Goal: Task Accomplishment & Management: Manage account settings

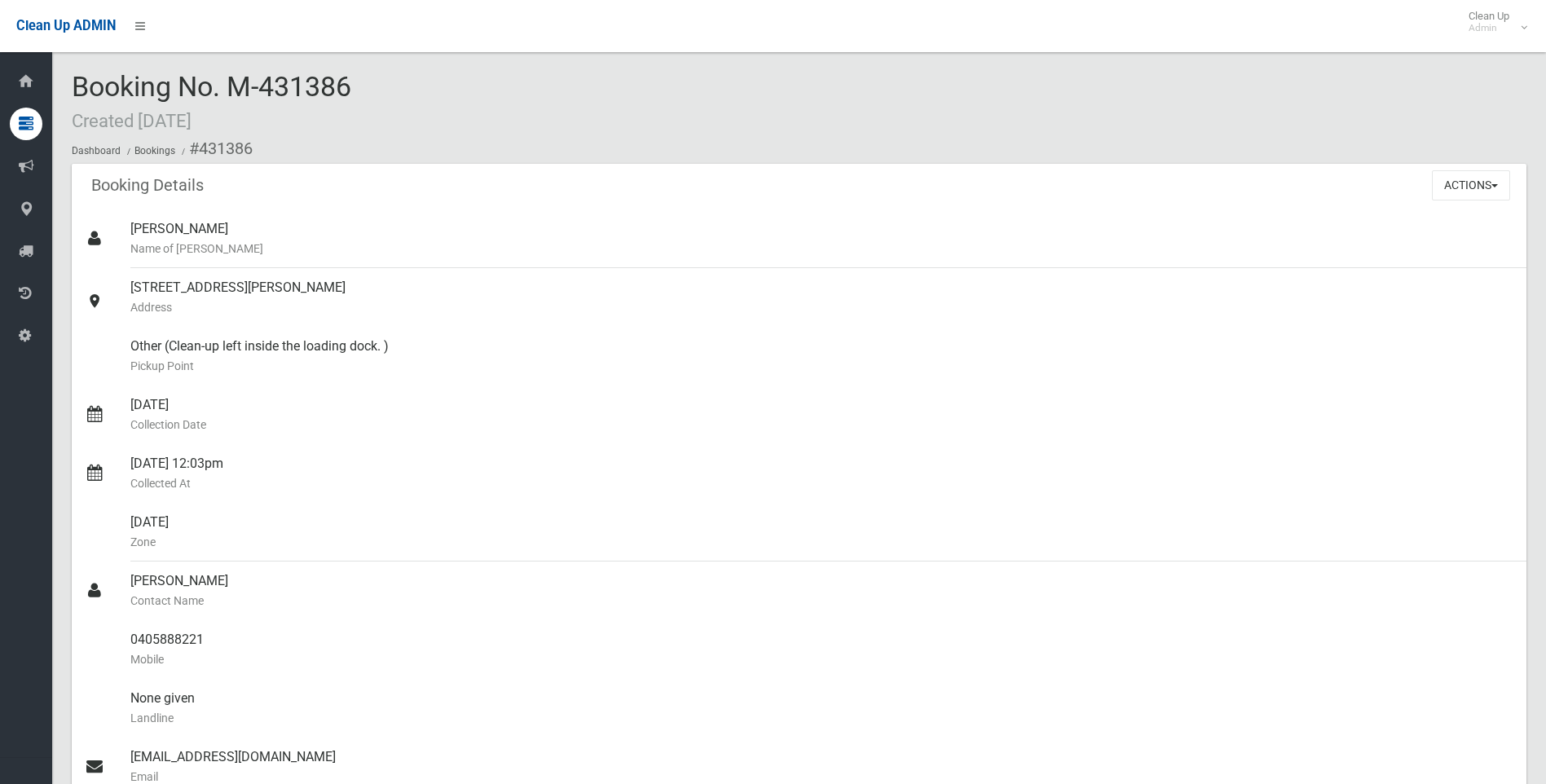
scroll to position [157, 0]
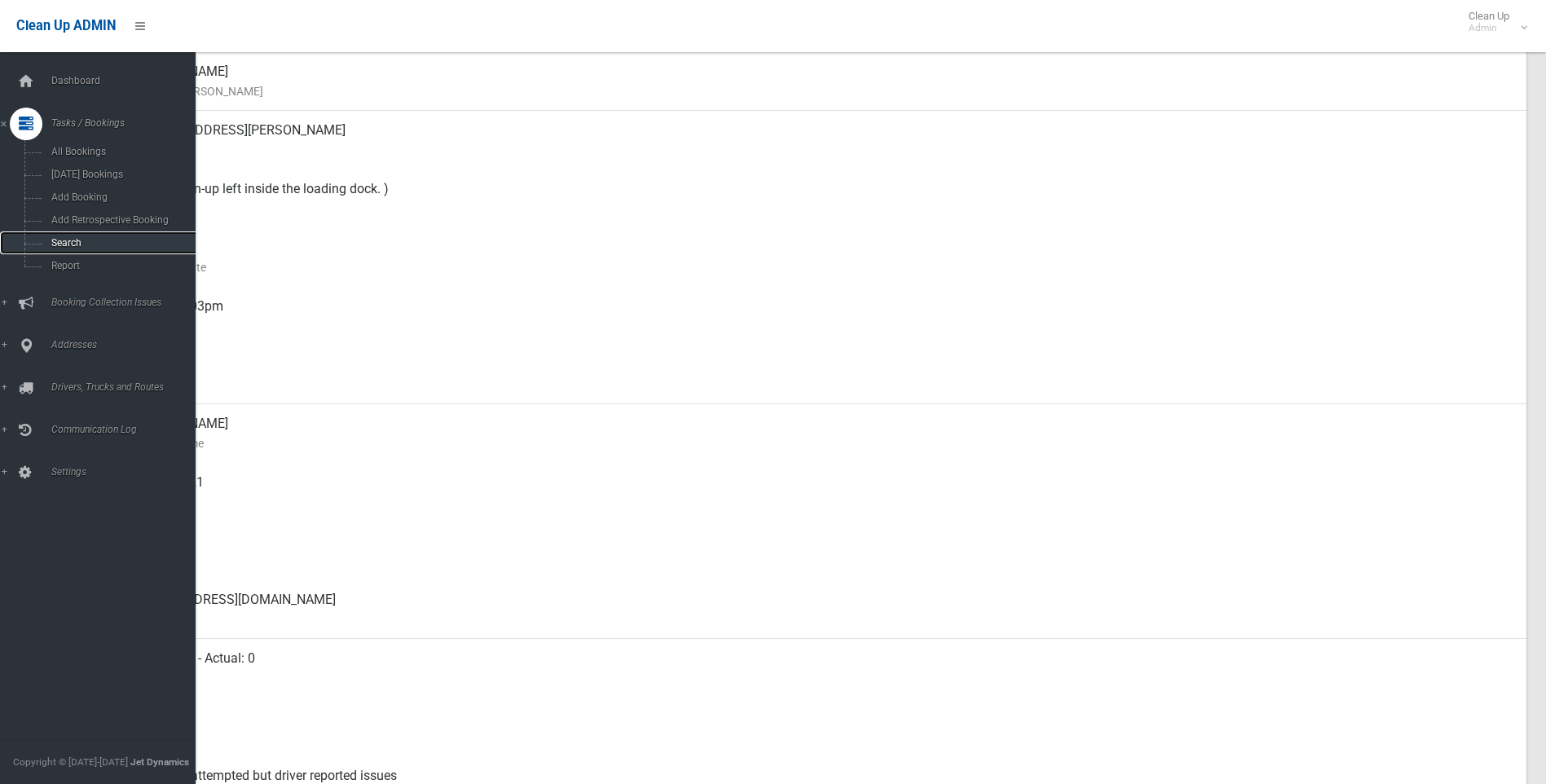
click at [69, 235] on link "Search" at bounding box center [104, 243] width 208 height 23
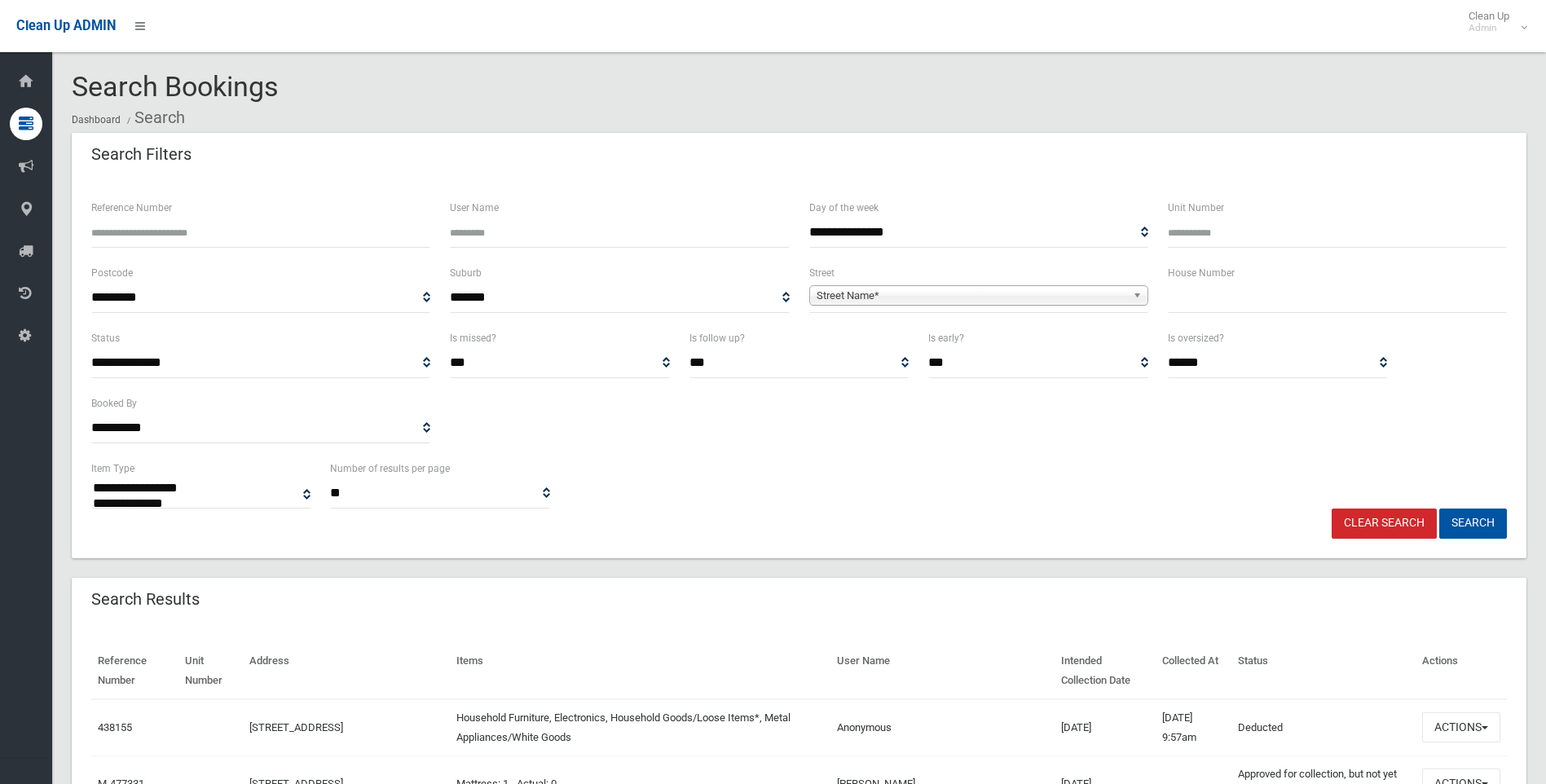
select select
click at [1203, 306] on input "text" at bounding box center [1337, 298] width 339 height 30
type input "***"
click at [886, 291] on span "Street Name*" at bounding box center [971, 295] width 310 height 19
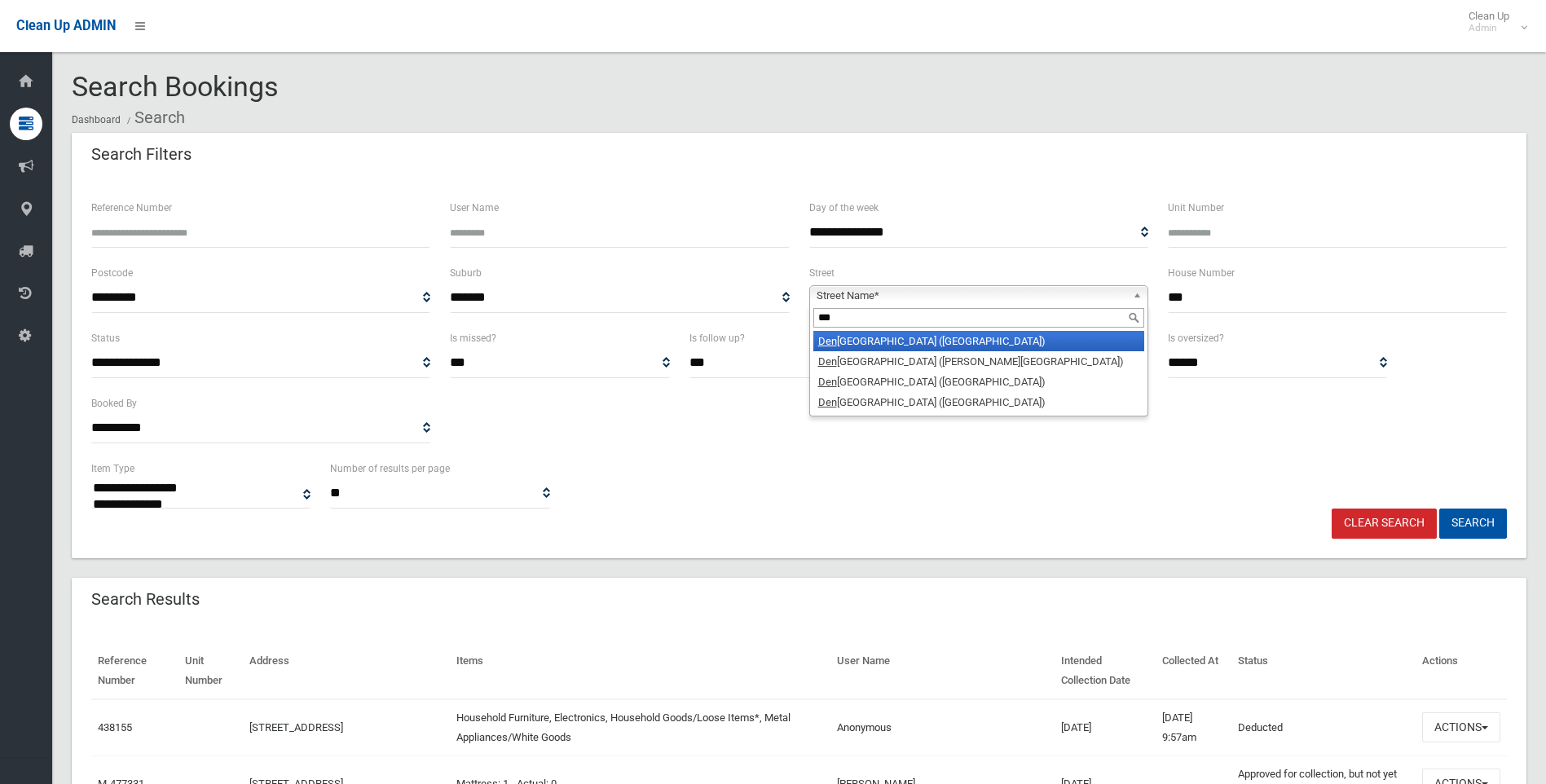
type input "***"
click at [871, 338] on li "[GEOGRAPHIC_DATA] ([GEOGRAPHIC_DATA])" at bounding box center [979, 341] width 331 height 20
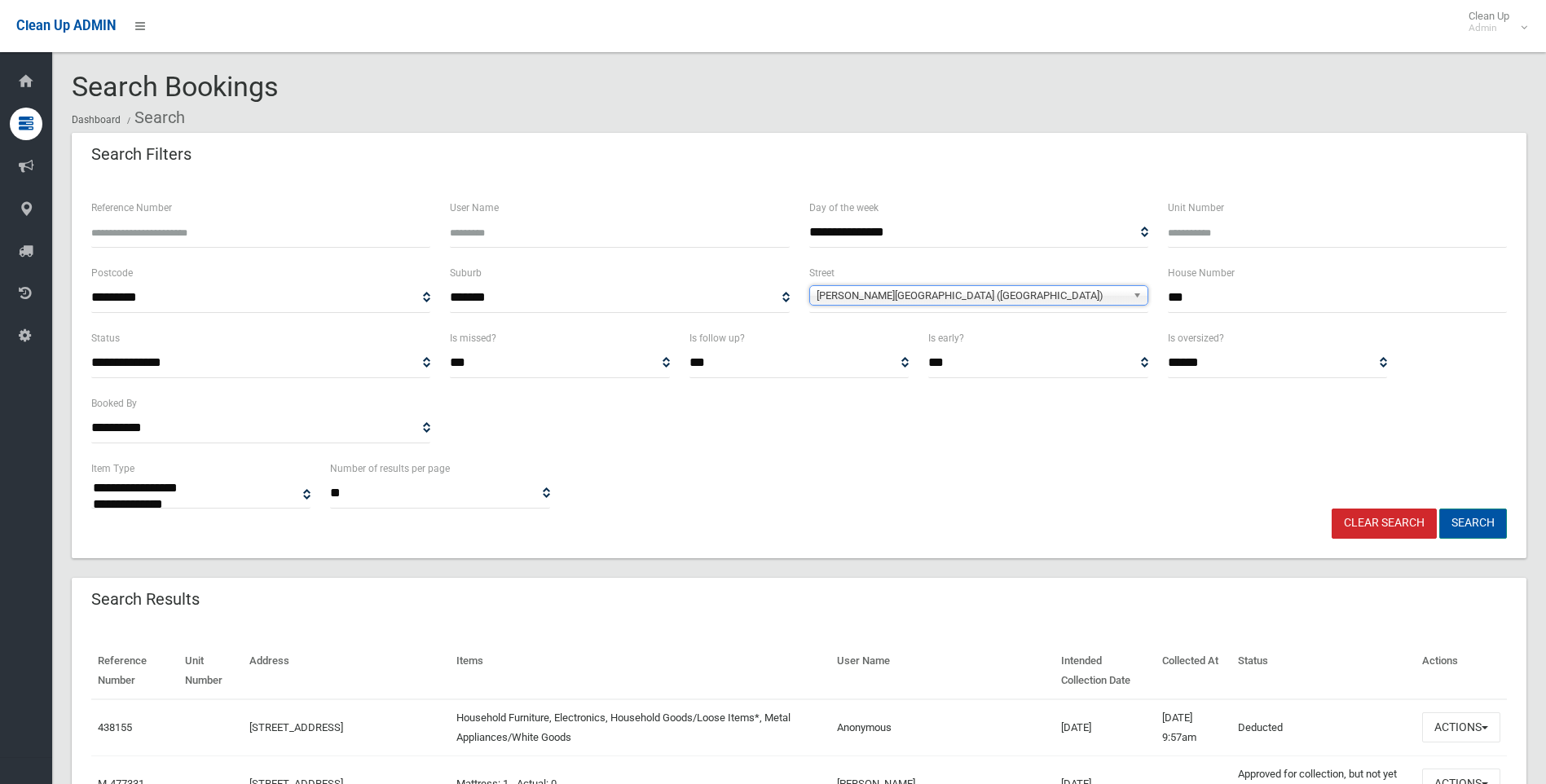
click at [1476, 515] on button "Search" at bounding box center [1473, 523] width 68 height 30
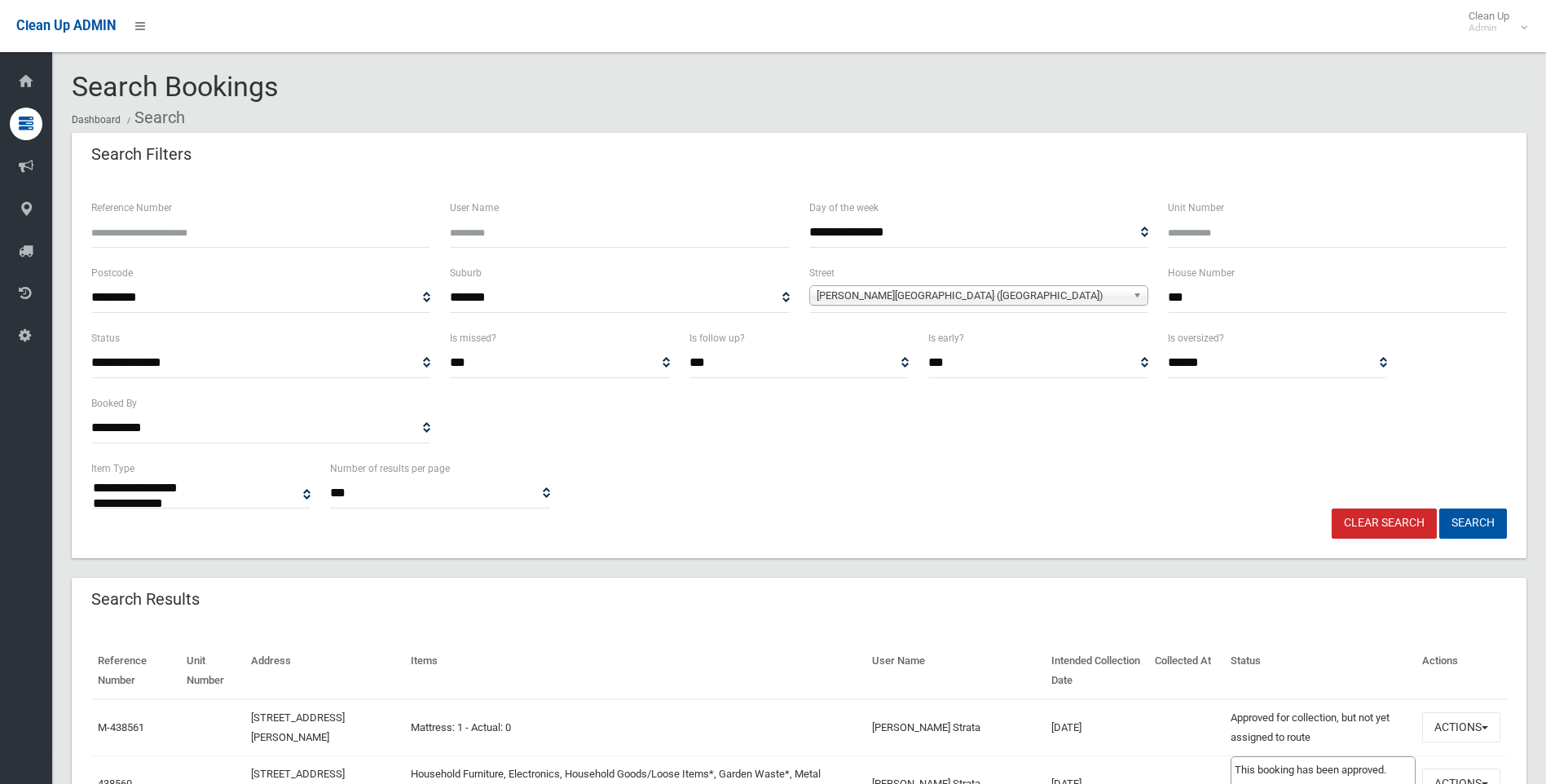
select select
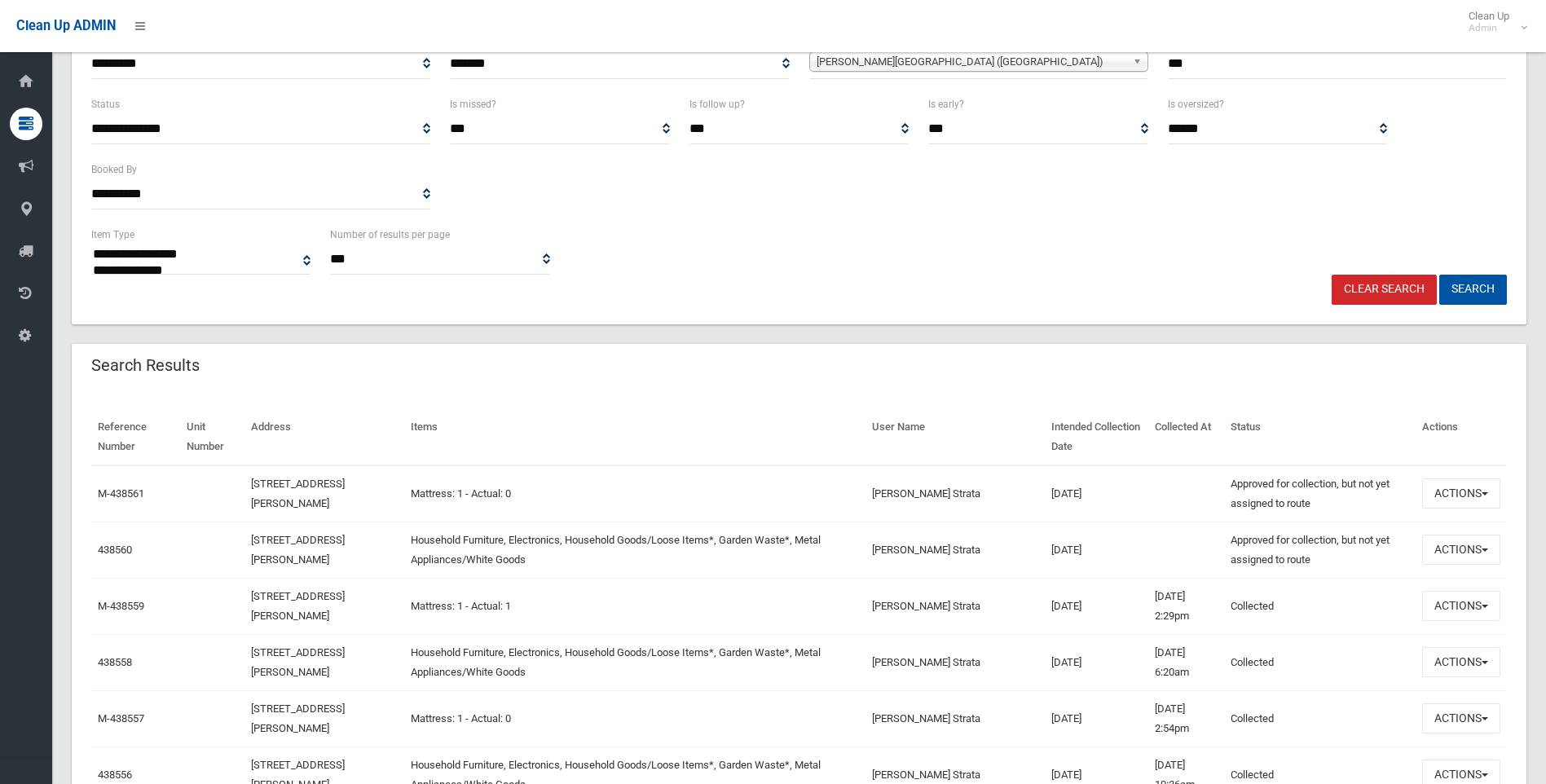
scroll to position [481, 0]
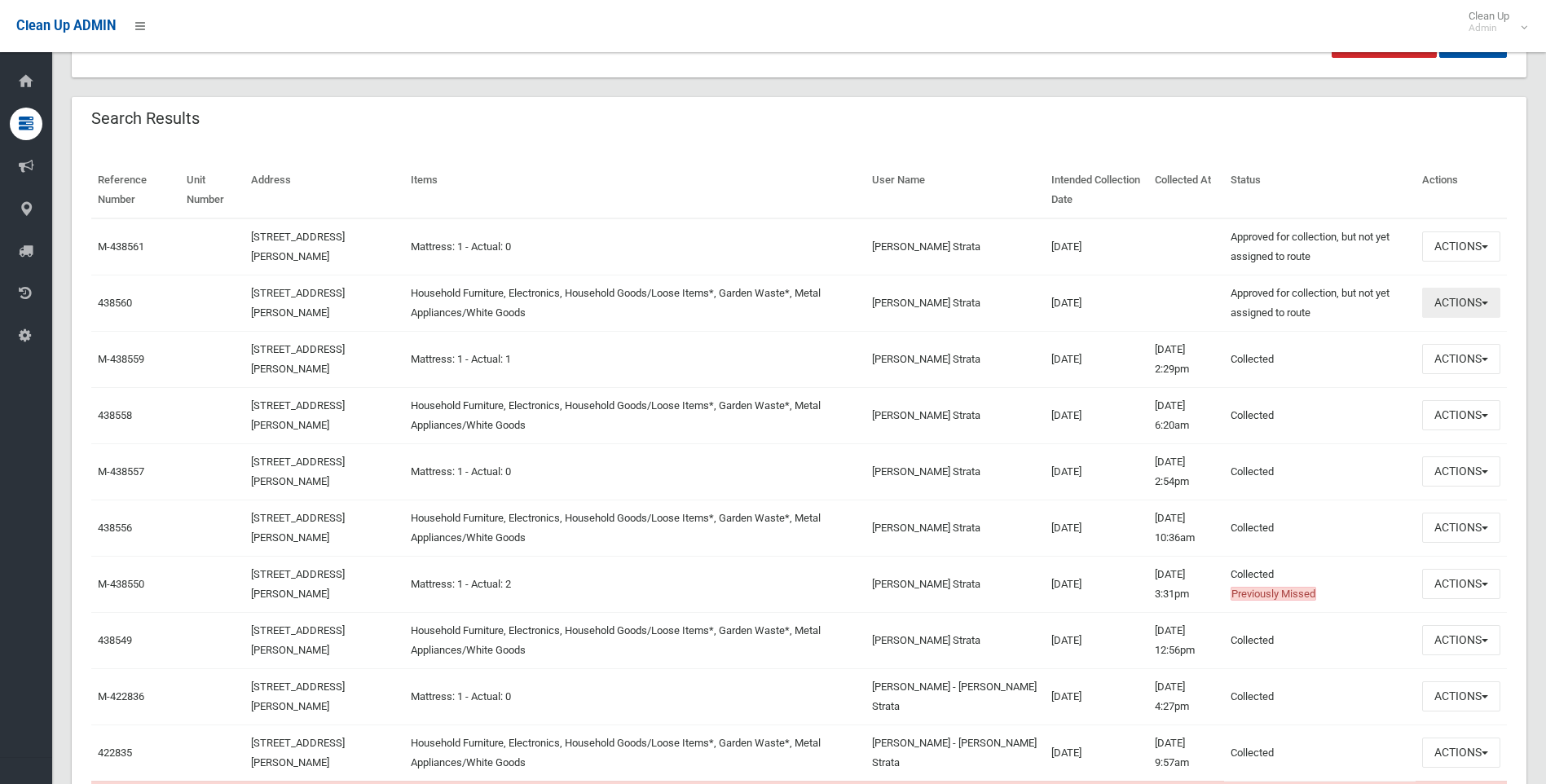
click at [1446, 301] on button "Actions" at bounding box center [1461, 302] width 78 height 30
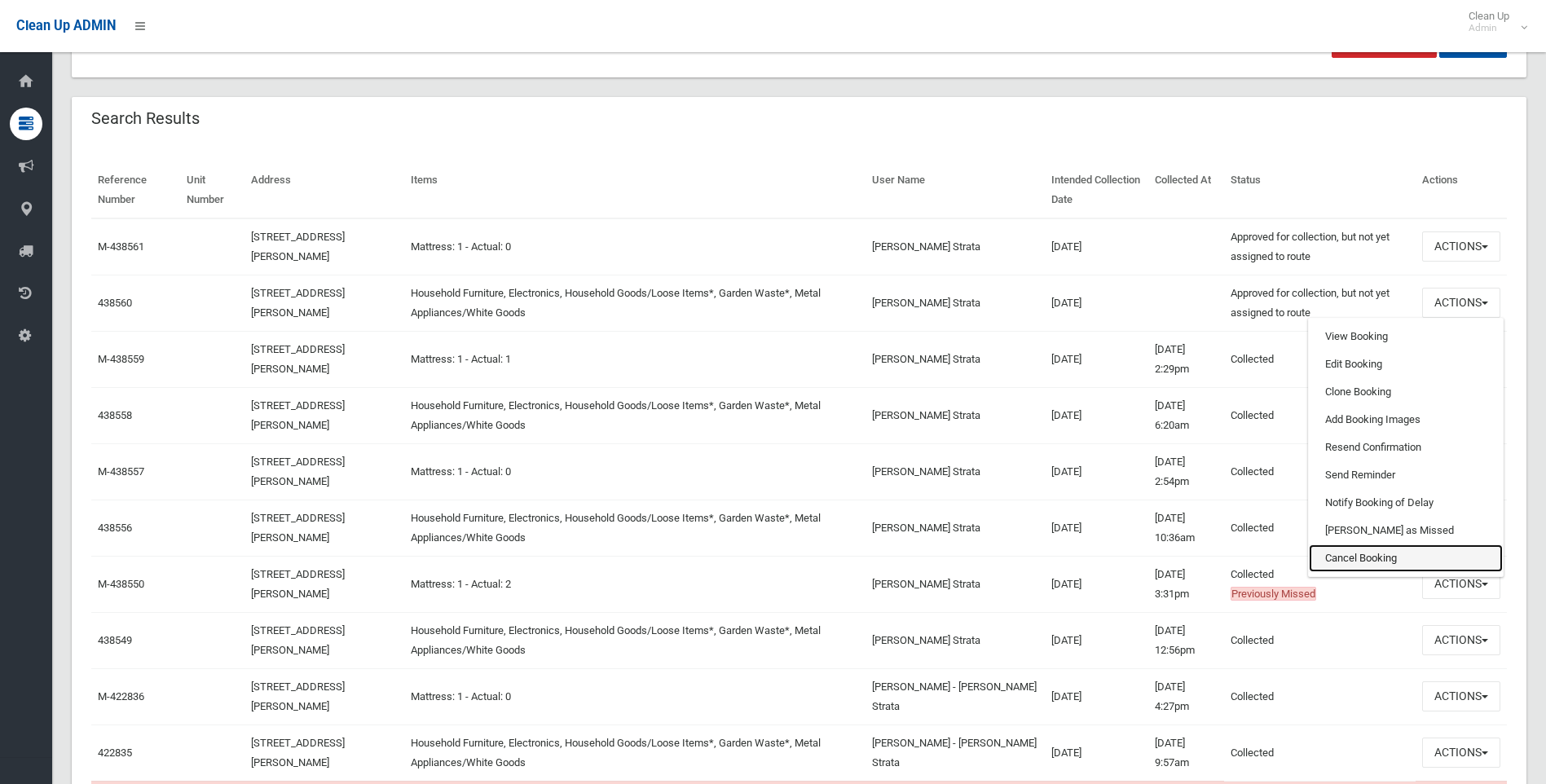
click at [1361, 558] on link "Cancel Booking" at bounding box center [1405, 558] width 194 height 28
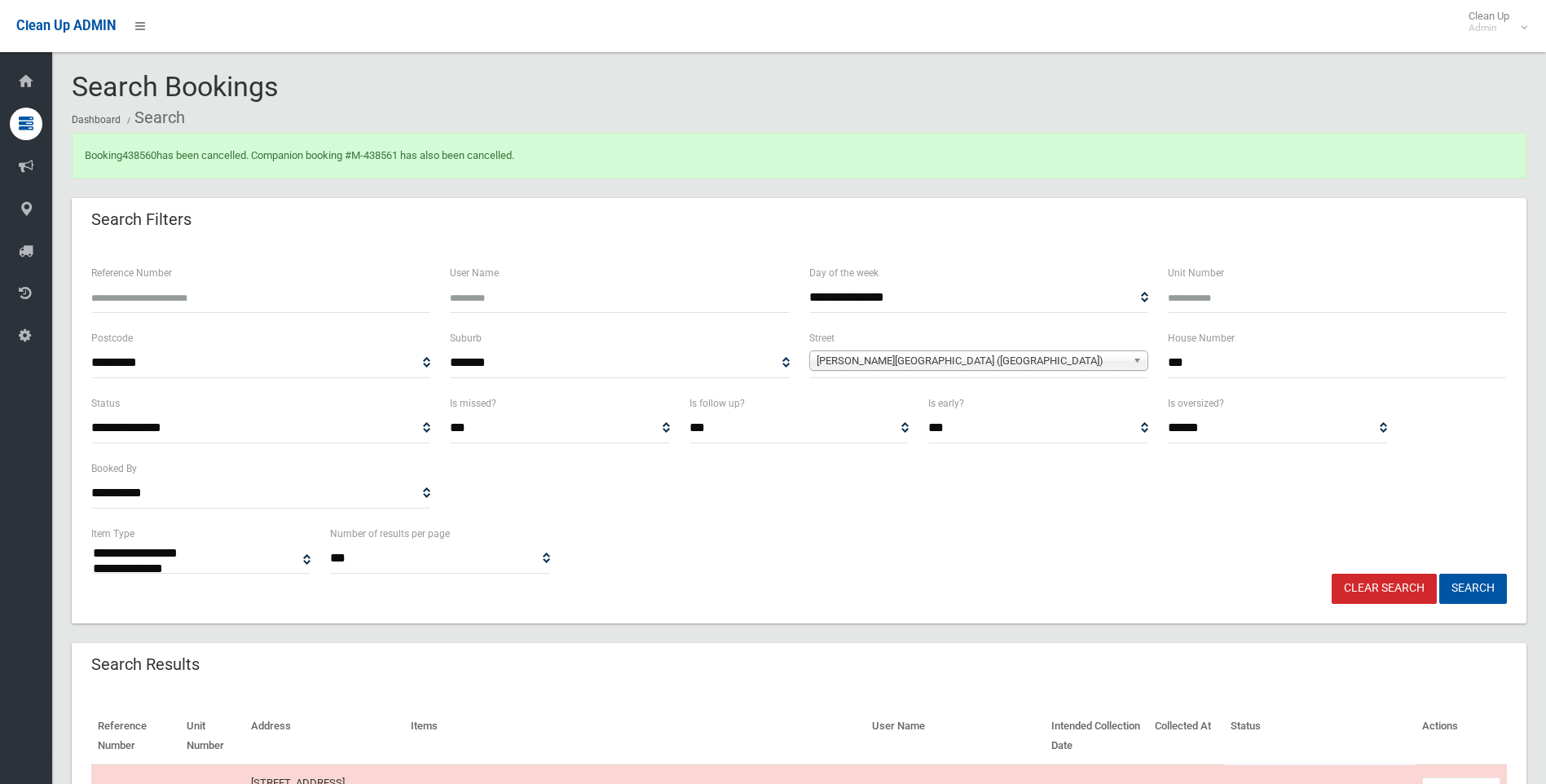
select select
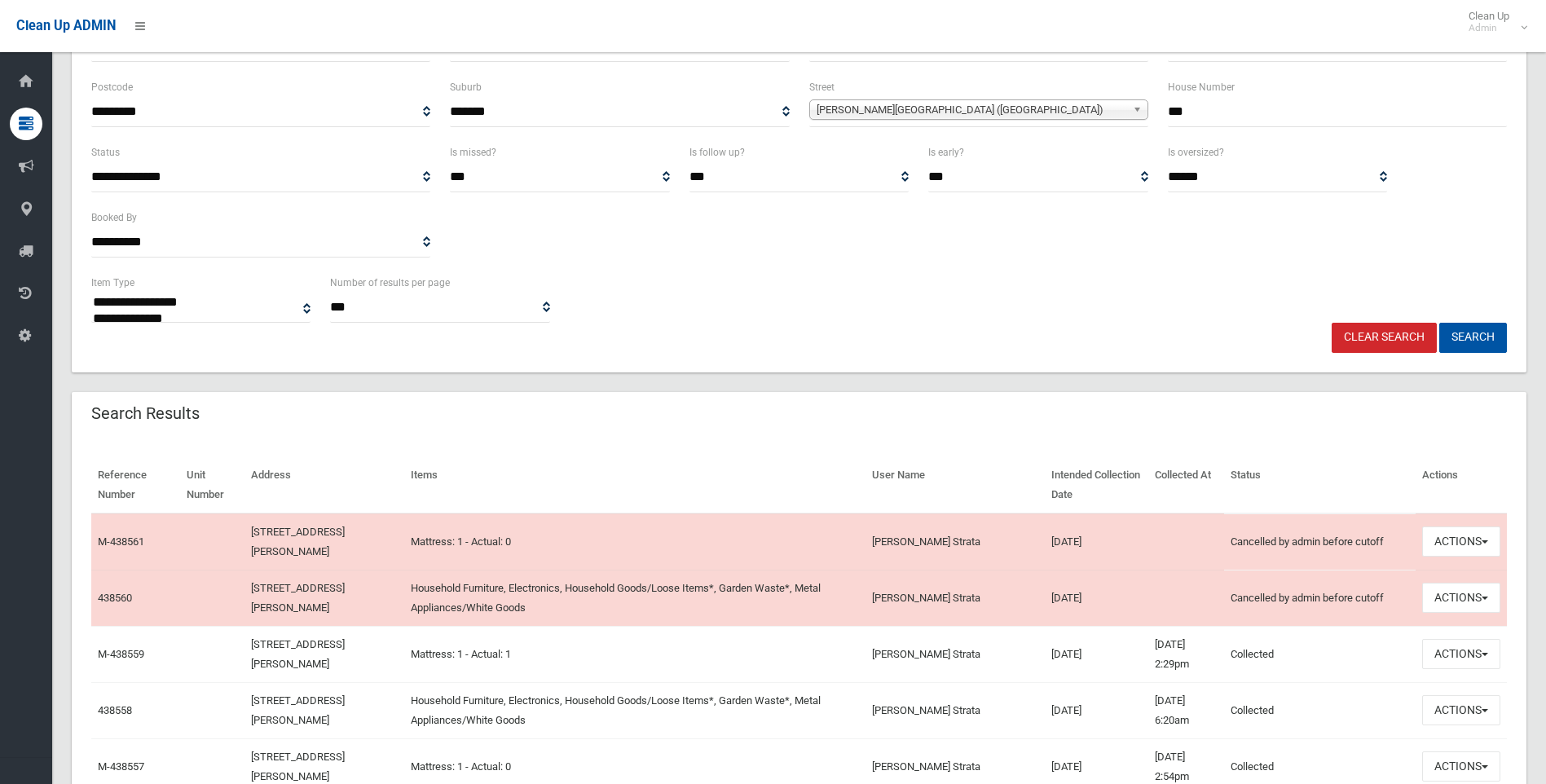
scroll to position [265, 0]
